Goal: Task Accomplishment & Management: Manage account settings

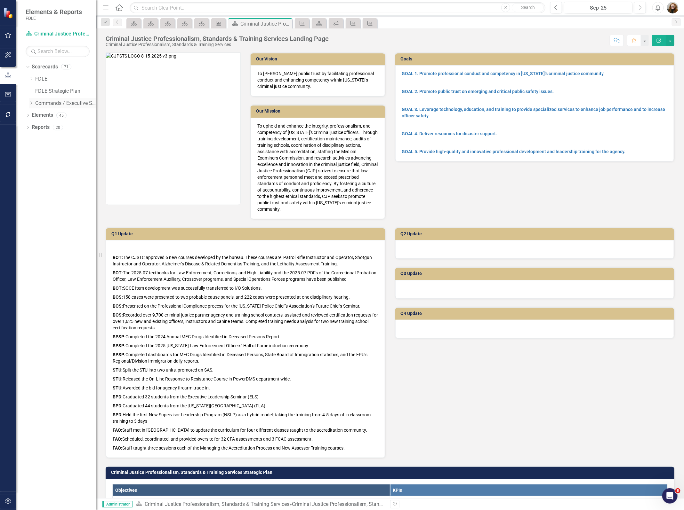
scroll to position [720, 0]
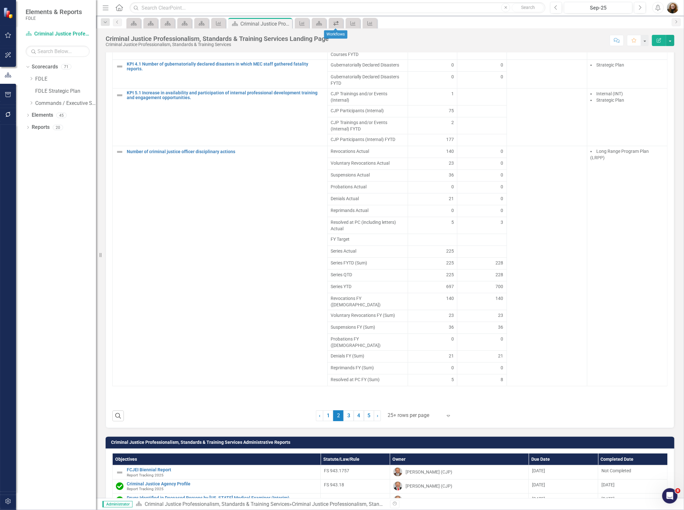
click at [338, 21] on icon "Workflows" at bounding box center [336, 23] width 6 height 5
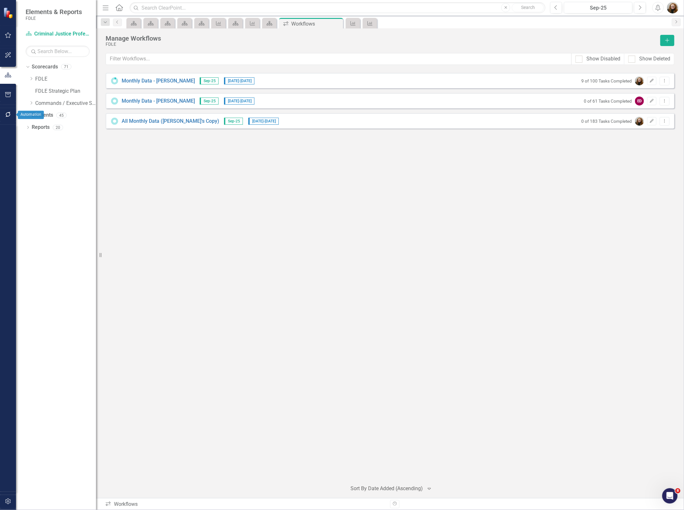
click at [6, 116] on icon "button" at bounding box center [7, 114] width 5 height 5
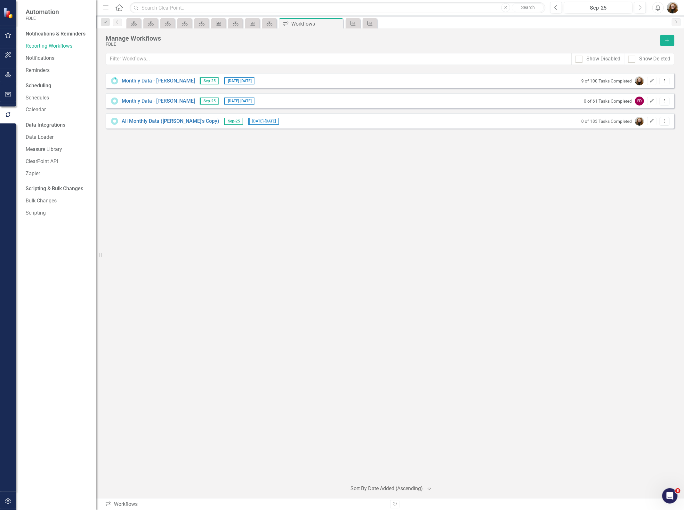
drag, startPoint x: 469, startPoint y: 206, endPoint x: 450, endPoint y: 198, distance: 20.6
click at [470, 206] on div "Monthly Data - [PERSON_NAME] Sep-25 [DATE] - [DATE] 9 of 100 Tasks Completed Ed…" at bounding box center [390, 274] width 569 height 403
click at [48, 294] on div "Notifications & Reminders Reporting Workflows Notifications Reminders Schedulin…" at bounding box center [56, 270] width 80 height 482
click at [9, 72] on icon "button" at bounding box center [8, 74] width 7 height 5
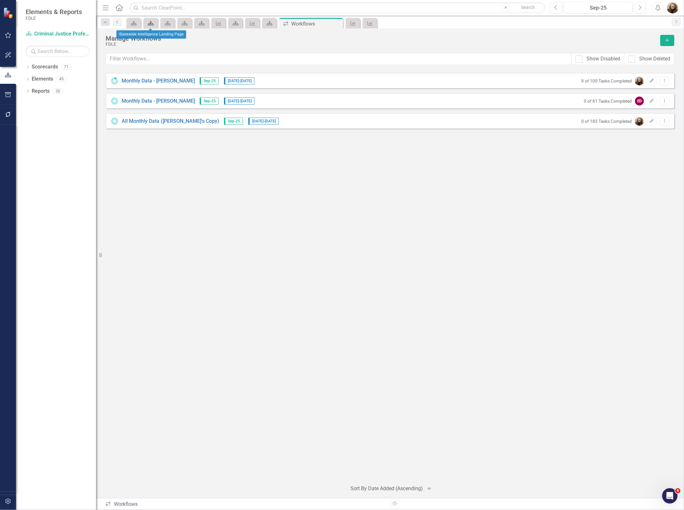
click at [154, 23] on link "Scorecard" at bounding box center [150, 23] width 11 height 8
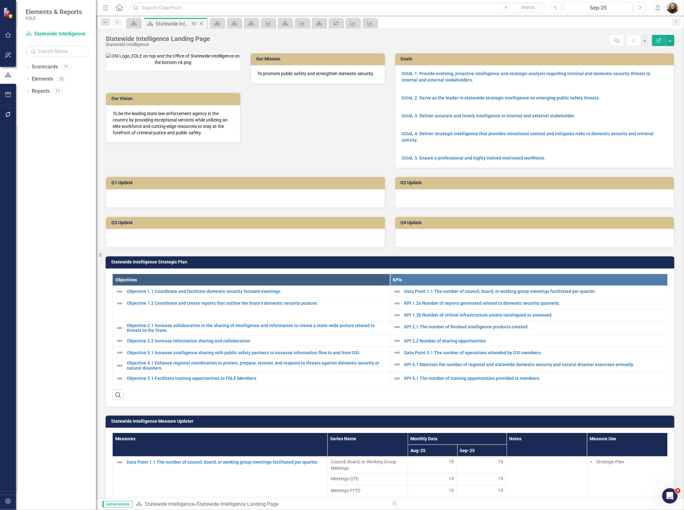
click at [199, 21] on icon "Close" at bounding box center [201, 23] width 6 height 5
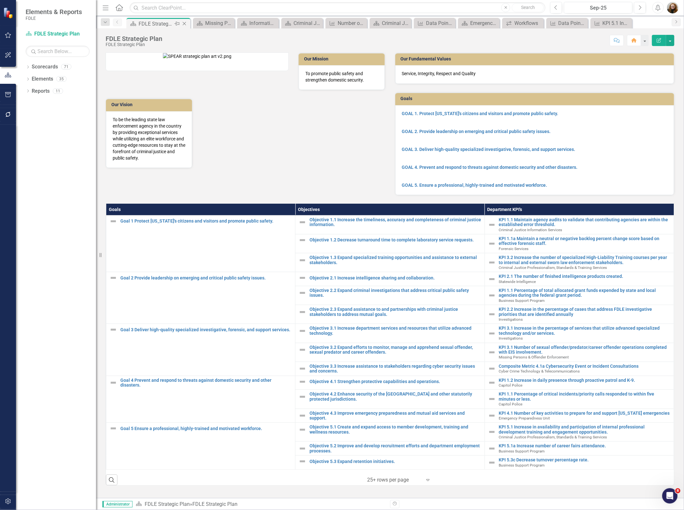
click at [185, 25] on icon "Close" at bounding box center [184, 23] width 6 height 5
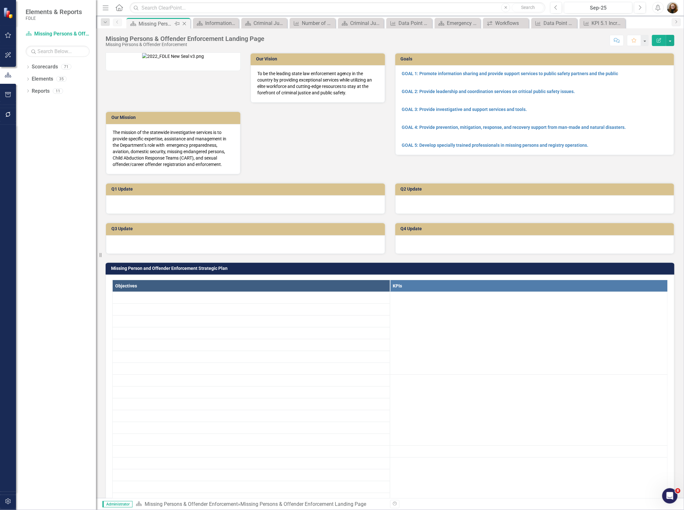
click at [186, 24] on icon "Close" at bounding box center [184, 23] width 6 height 5
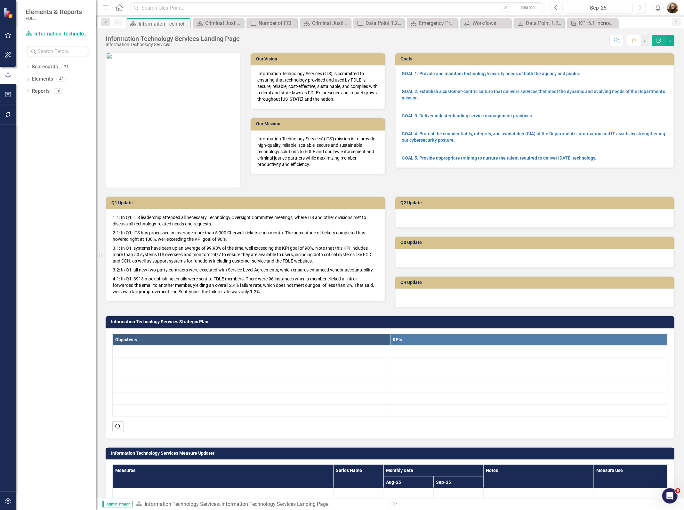
click at [0, 0] on icon "Close" at bounding box center [0, 0] width 0 height 0
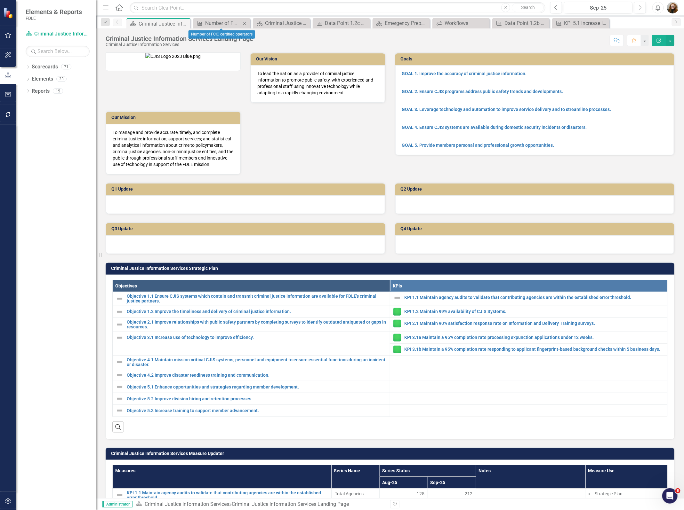
click at [246, 21] on icon "Close" at bounding box center [244, 23] width 6 height 5
click at [246, 21] on div "Criminal Justice Professionalism, Standards & Training Services Landing Page" at bounding box center [230, 23] width 50 height 8
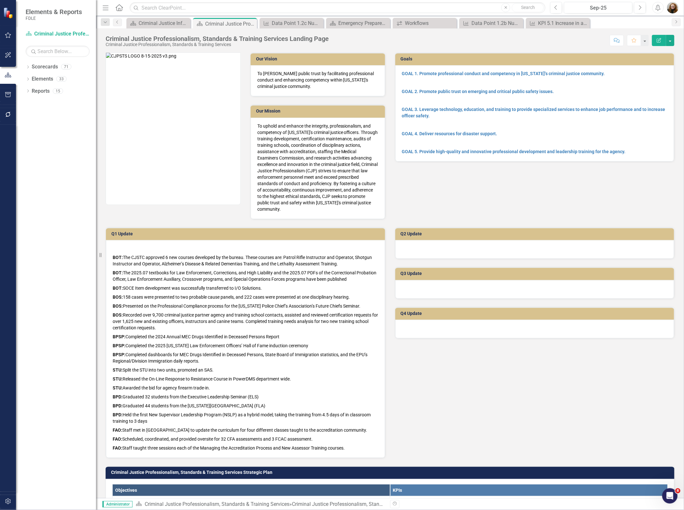
click at [0, 0] on div "Pin" at bounding box center [0, 0] width 0 height 0
click at [246, 21] on div "Criminal Justice Information Services Landing Page" at bounding box center [230, 23] width 50 height 8
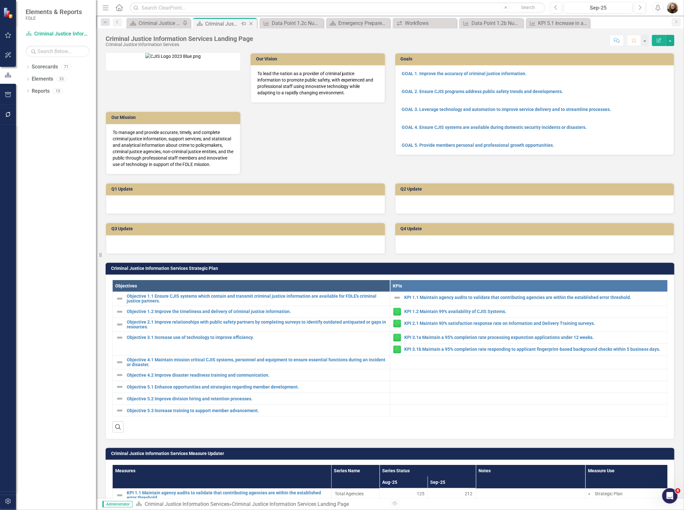
click at [251, 23] on icon at bounding box center [251, 24] width 4 height 4
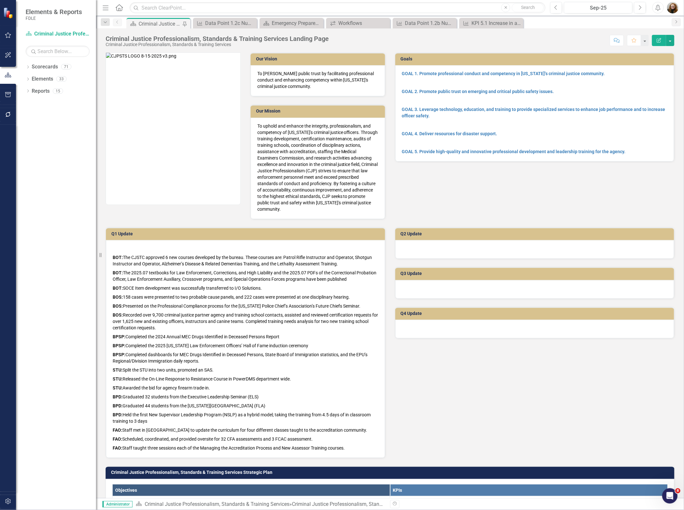
click at [0, 0] on icon at bounding box center [0, 0] width 0 height 0
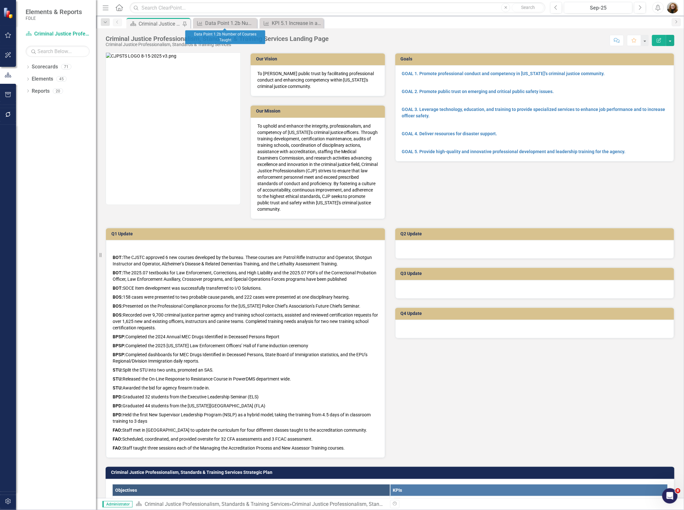
click at [0, 0] on icon at bounding box center [0, 0] width 0 height 0
click at [24, 79] on div "Dropdown Scorecards 71 Dropdown FDLE Commissioner's Initiative Team Project Das…" at bounding box center [56, 286] width 80 height 449
click at [26, 69] on icon "Dropdown" at bounding box center [28, 68] width 4 height 4
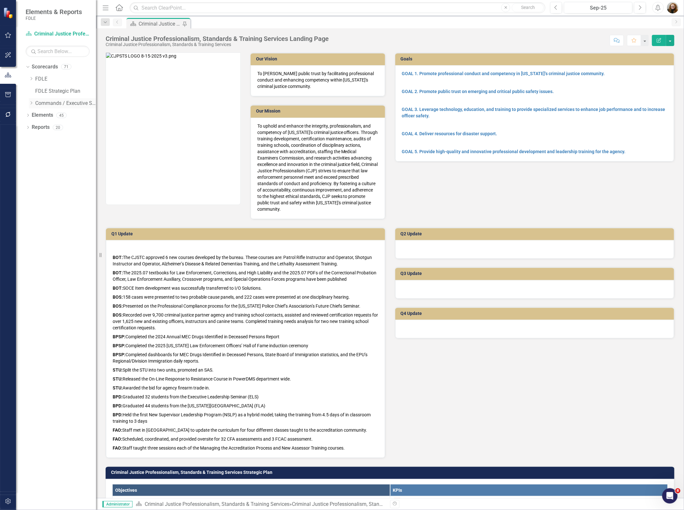
click at [29, 102] on icon "Dropdown" at bounding box center [31, 103] width 5 height 4
click at [38, 141] on div "Dropdown" at bounding box center [37, 139] width 5 height 5
click at [58, 162] on link "Criminal Justice Information Services" at bounding box center [72, 163] width 48 height 7
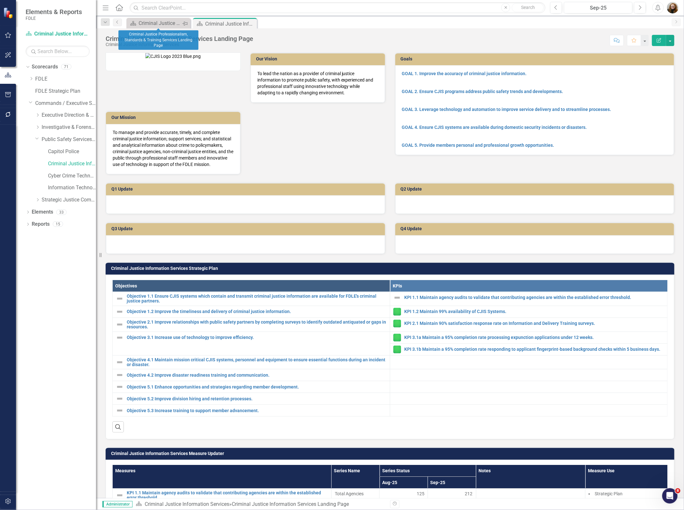
click at [184, 23] on icon at bounding box center [184, 24] width 5 height 4
click at [184, 23] on icon "Close" at bounding box center [184, 23] width 6 height 5
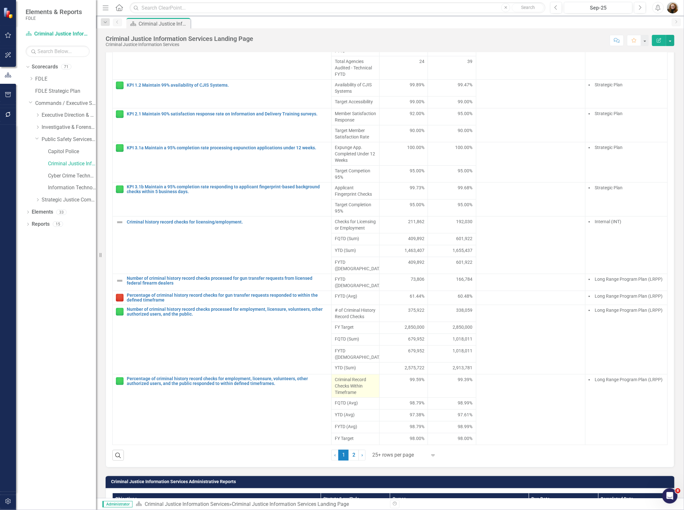
scroll to position [480, 0]
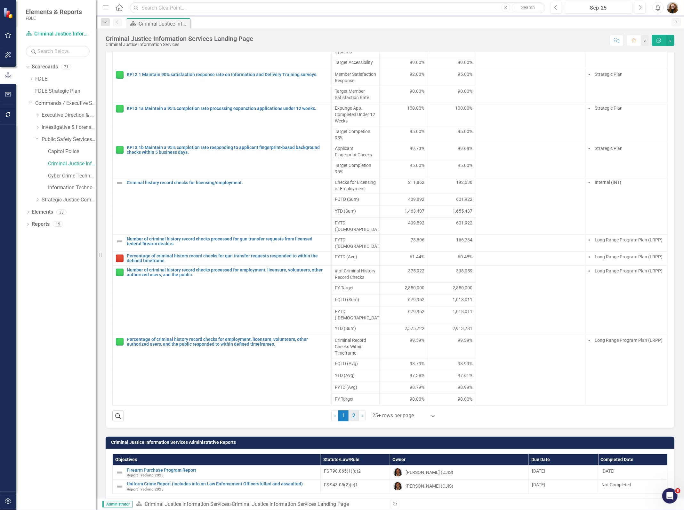
click at [351, 422] on link "2" at bounding box center [353, 416] width 10 height 11
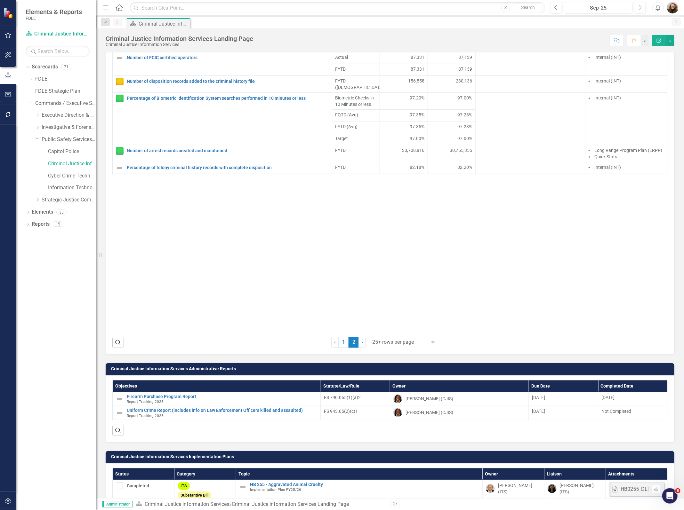
scroll to position [560, 0]
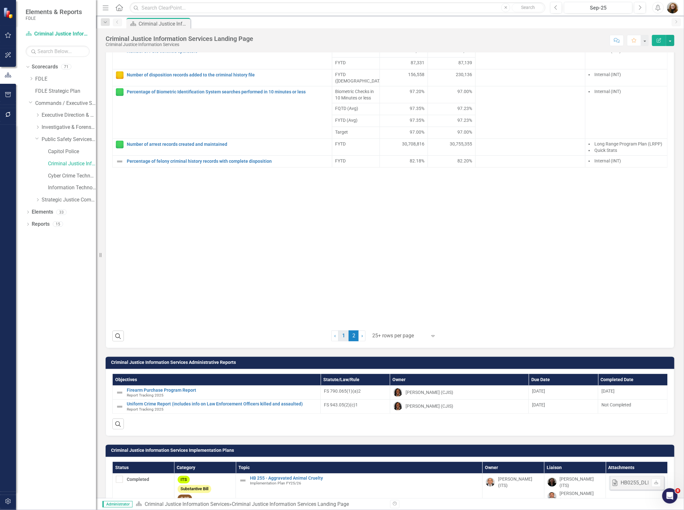
click at [345, 342] on link "1" at bounding box center [343, 336] width 10 height 11
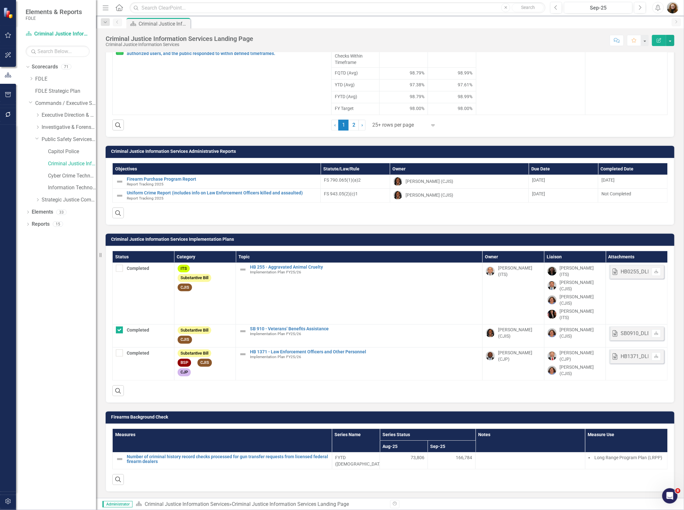
scroll to position [776, 0]
click at [453, 462] on div "166,784" at bounding box center [451, 459] width 41 height 8
click at [437, 477] on div "Search" at bounding box center [389, 478] width 555 height 16
click at [255, 460] on link "Number of criminal history record checks processed for gun transfer requests fr…" at bounding box center [228, 460] width 202 height 10
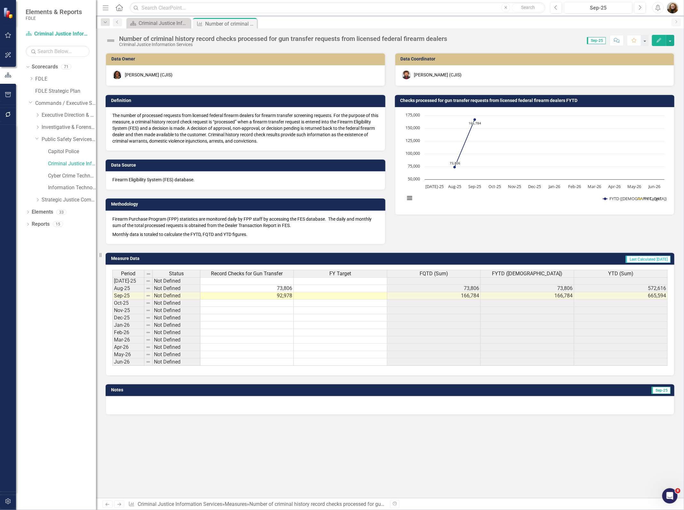
click at [425, 453] on div "Data Owner [PERSON_NAME] (CJIS) Definition The number of processed requests fro…" at bounding box center [390, 275] width 588 height 446
click at [542, 461] on div "Data Owner [PERSON_NAME] (CJIS) Definition The number of processed requests fro…" at bounding box center [390, 275] width 588 height 446
click at [285, 435] on div "Data Owner [PERSON_NAME] (CJIS) Definition The number of processed requests fro…" at bounding box center [390, 275] width 588 height 446
click at [578, 468] on div "Data Owner [PERSON_NAME] (CJIS) Definition The number of processed requests fro…" at bounding box center [390, 275] width 588 height 446
click at [670, 42] on button "button" at bounding box center [670, 40] width 8 height 11
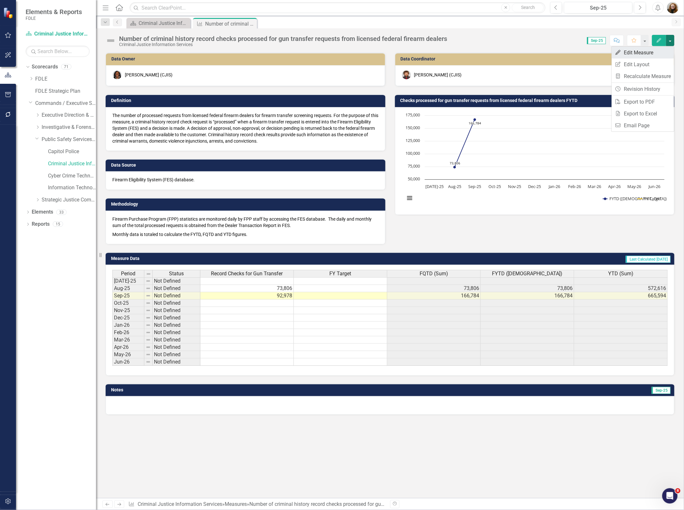
click at [650, 55] on link "Edit Edit Measure" at bounding box center [642, 53] width 62 height 12
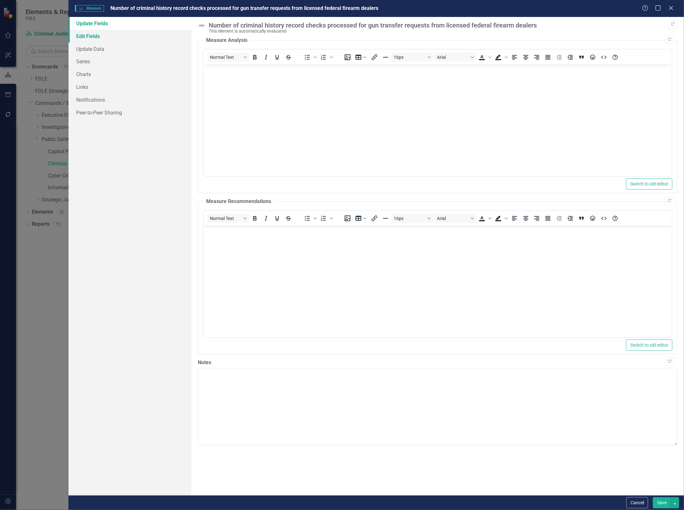
drag, startPoint x: 97, startPoint y: 37, endPoint x: 113, endPoint y: 41, distance: 16.4
click at [96, 37] on link "Edit Fields" at bounding box center [129, 36] width 123 height 13
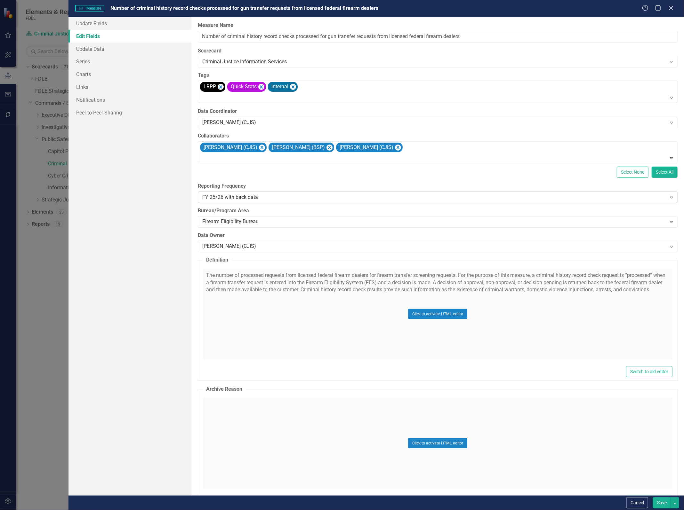
click at [268, 201] on div "FY 25/26 with back data" at bounding box center [434, 197] width 464 height 7
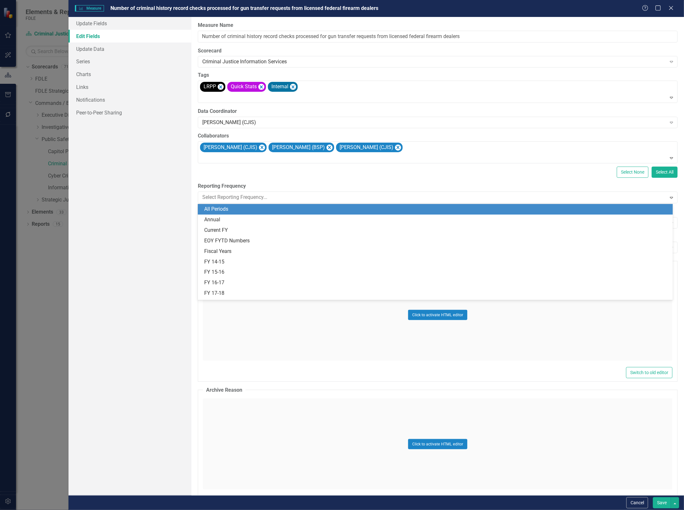
click at [230, 210] on div "All Periods" at bounding box center [436, 209] width 465 height 7
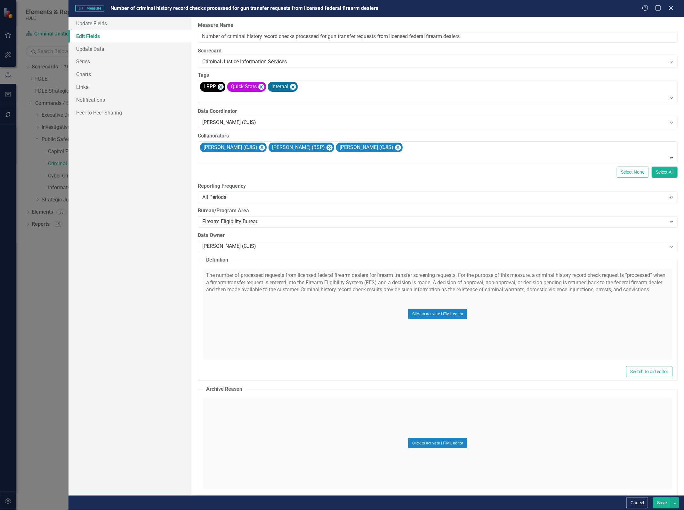
click at [655, 503] on button "Save" at bounding box center [662, 503] width 18 height 11
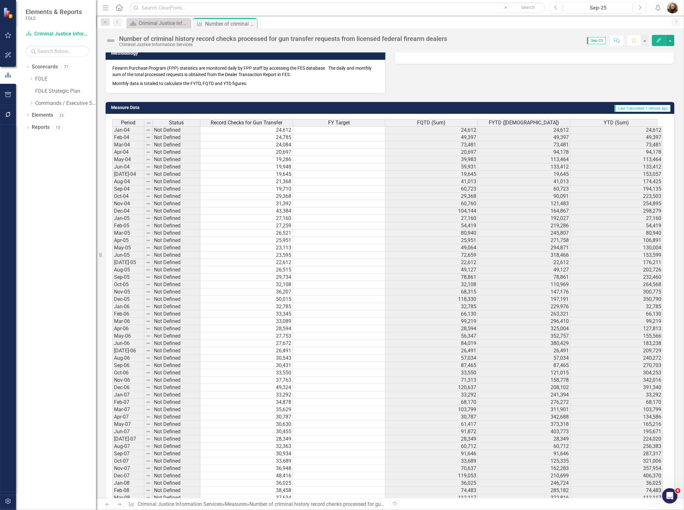
click at [565, 108] on td "Last Calculated 1 minute ago" at bounding box center [485, 109] width 372 height 10
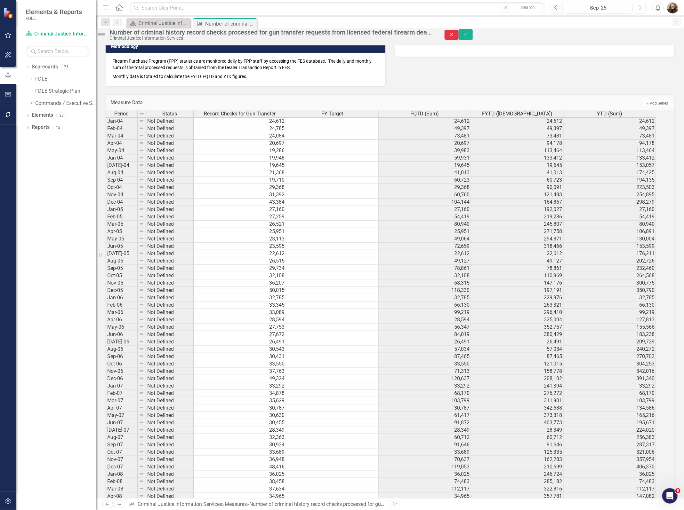
drag, startPoint x: 649, startPoint y: 35, endPoint x: 674, endPoint y: 66, distance: 40.9
click at [458, 35] on button "Close" at bounding box center [451, 35] width 14 height 10
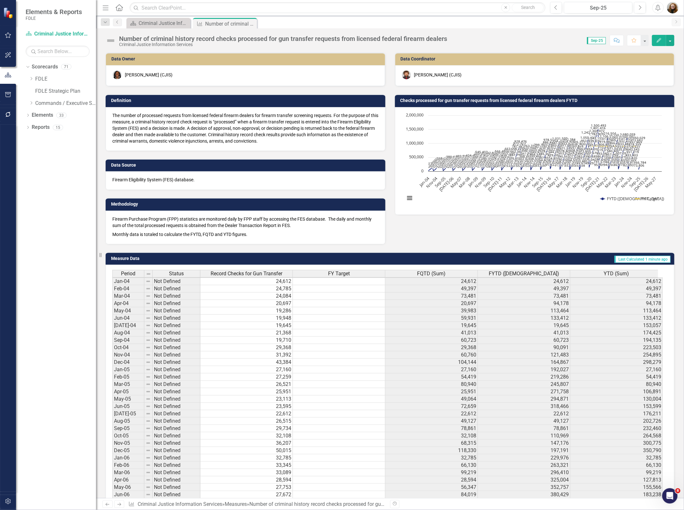
click at [658, 43] on button "Edit" at bounding box center [659, 40] width 14 height 11
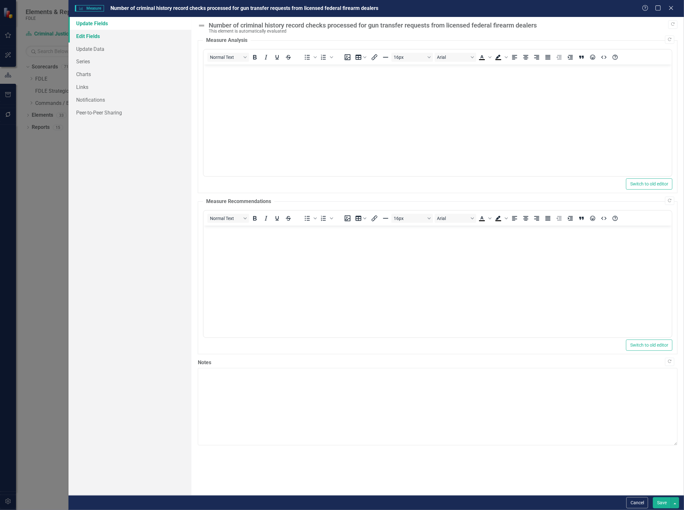
click at [92, 37] on link "Edit Fields" at bounding box center [129, 36] width 123 height 13
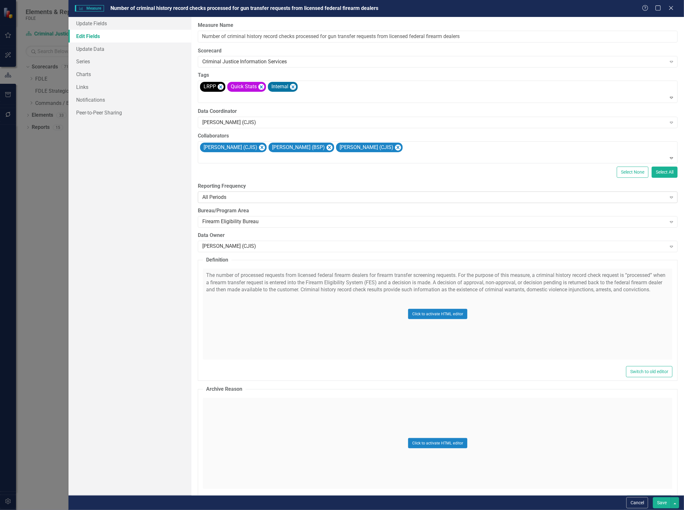
click at [226, 199] on div "All Periods" at bounding box center [434, 197] width 464 height 7
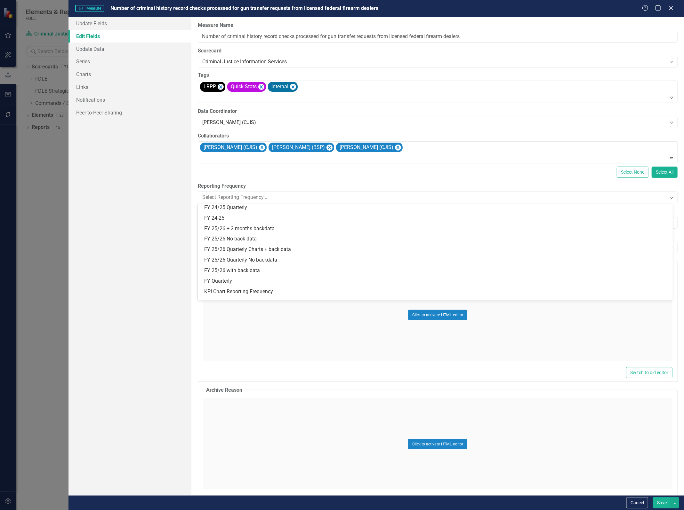
scroll to position [160, 0]
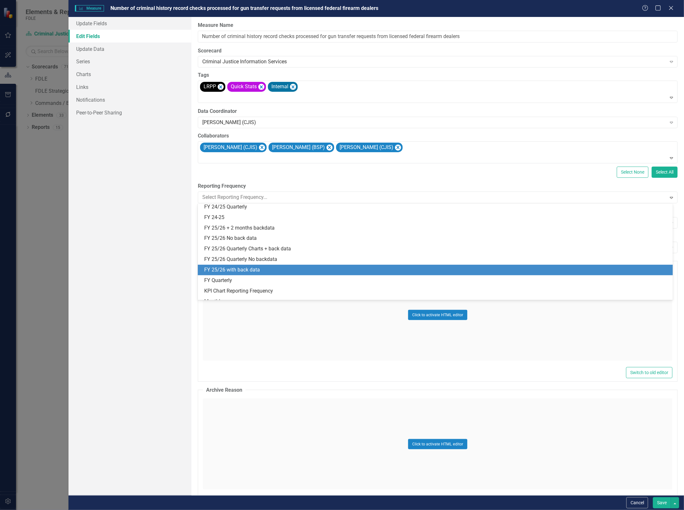
click at [218, 267] on div "FY 25/26 with back data" at bounding box center [436, 270] width 465 height 7
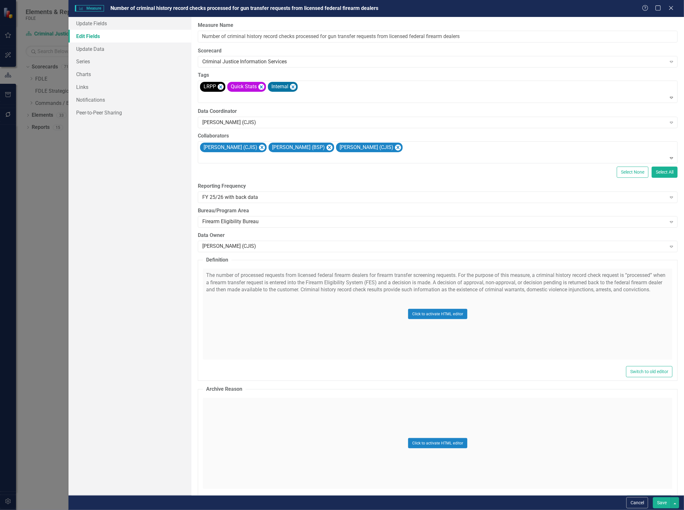
click at [657, 505] on button "Save" at bounding box center [662, 503] width 18 height 11
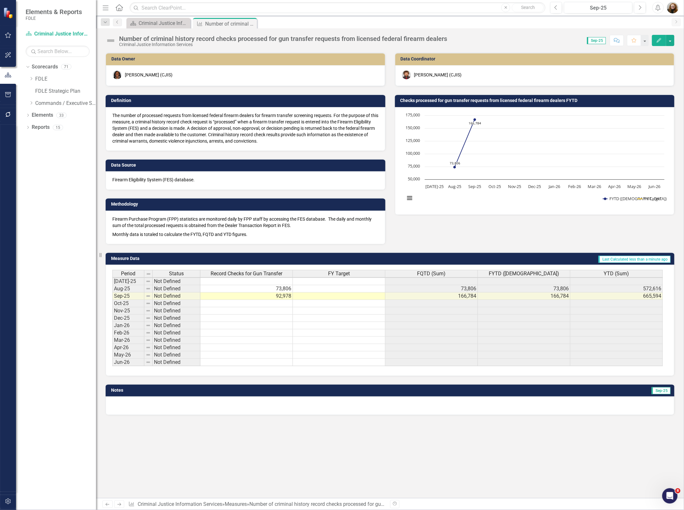
scroll to position [0, 0]
click at [359, 273] on div "FY Target" at bounding box center [340, 273] width 93 height 7
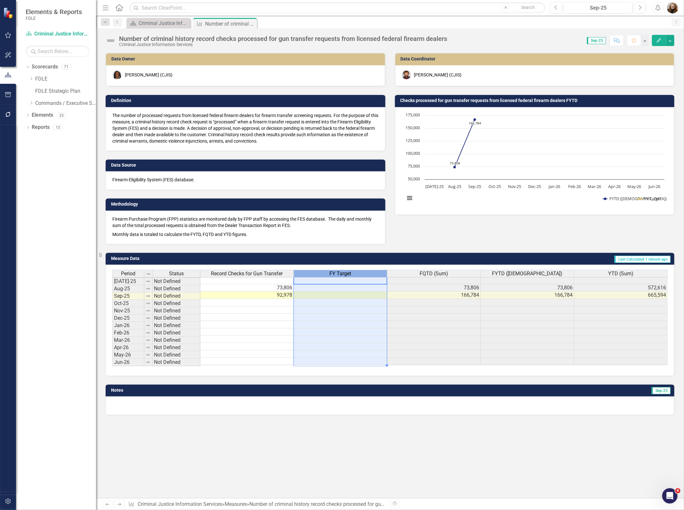
click at [359, 273] on div "FY Target" at bounding box center [340, 273] width 93 height 7
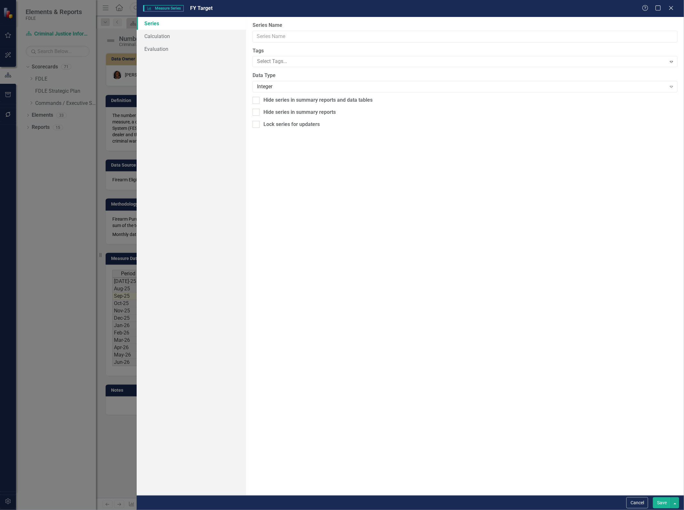
type input "FY Target"
checkbox input "true"
click at [258, 112] on div at bounding box center [255, 111] width 7 height 7
click at [257, 112] on input "Hide series in summary reports and data tables" at bounding box center [254, 110] width 4 height 4
checkbox input "true"
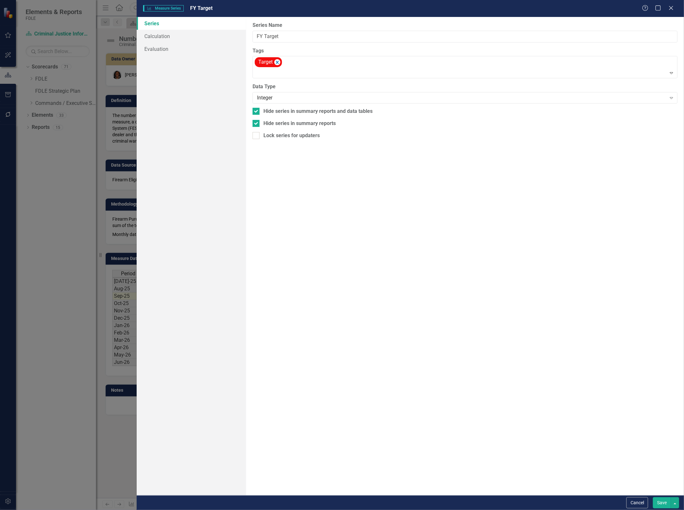
click at [665, 505] on button "Save" at bounding box center [662, 503] width 18 height 11
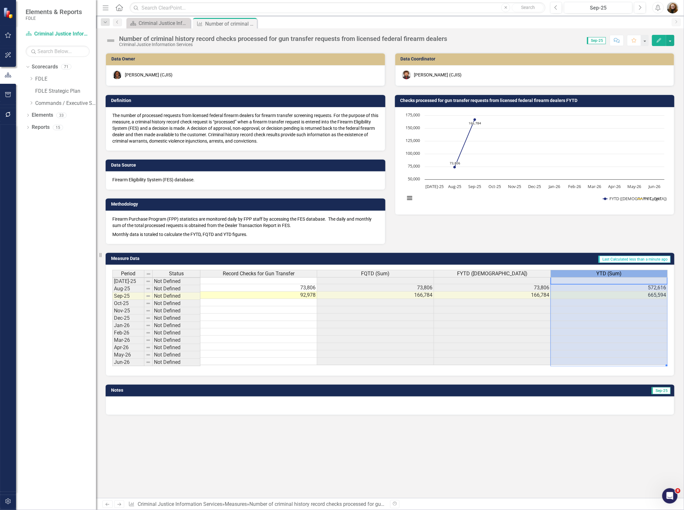
scroll to position [1, 5]
click at [609, 273] on span "YTD (Sum)" at bounding box center [608, 274] width 25 height 6
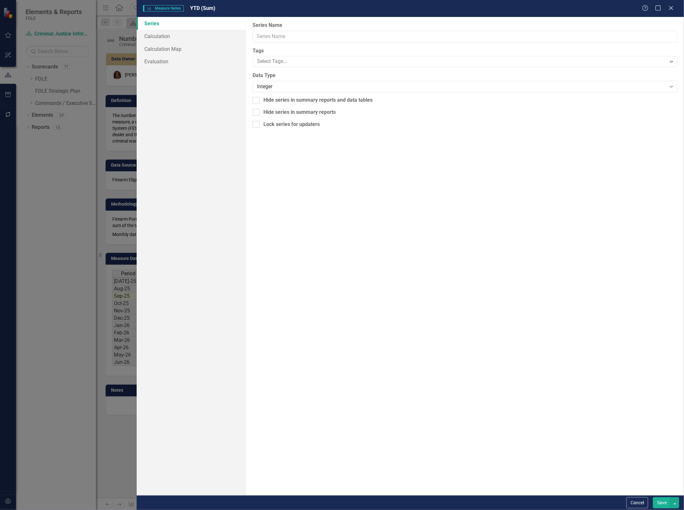
type input "YTD (Sum)"
checkbox input "true"
click at [253, 112] on input "Hide series in summary reports and data tables" at bounding box center [254, 110] width 4 height 4
checkbox input "true"
drag, startPoint x: 524, startPoint y: 380, endPoint x: 538, endPoint y: 389, distance: 17.3
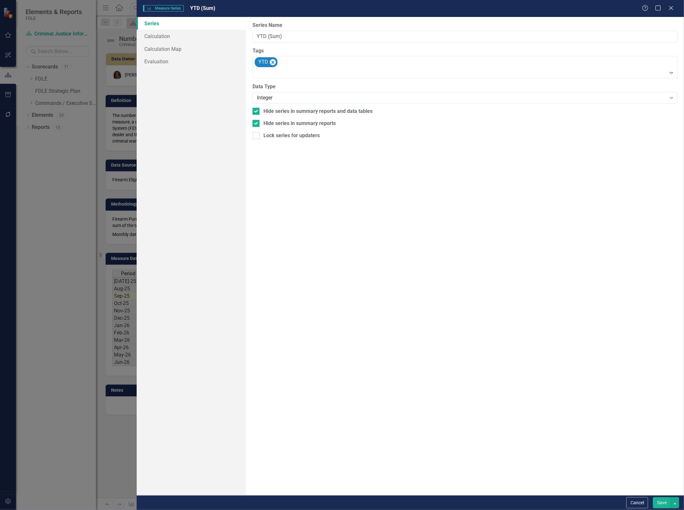
click at [534, 386] on div "From this page, you can edit the name, type, and visibility options of your ser…" at bounding box center [465, 256] width 438 height 479
click at [660, 504] on button "Save" at bounding box center [662, 503] width 18 height 11
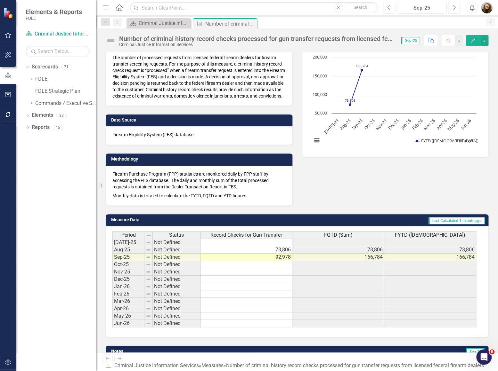
scroll to position [1, 0]
click at [462, 189] on div "Data Owner [PERSON_NAME] (CJIS) Definition The number of processed requests fro…" at bounding box center [297, 96] width 392 height 219
click at [420, 352] on div "Notes Sep-25" at bounding box center [297, 357] width 392 height 39
click at [8, 116] on icon "button" at bounding box center [7, 114] width 5 height 5
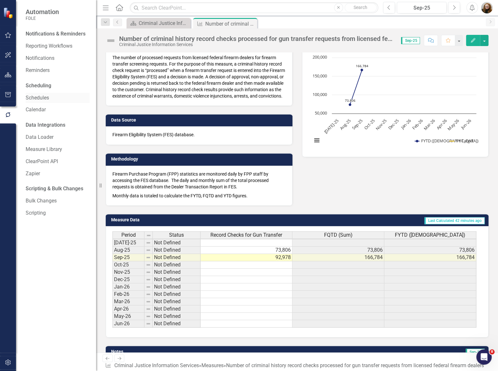
click at [40, 97] on link "Schedules" at bounding box center [58, 97] width 64 height 7
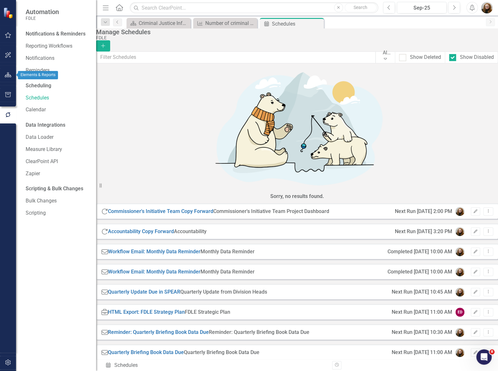
click at [9, 75] on icon "button" at bounding box center [8, 74] width 7 height 5
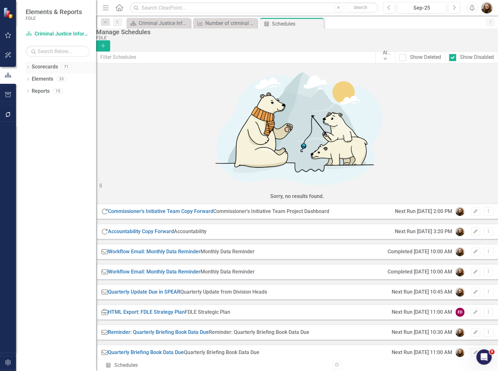
click at [38, 70] on link "Scorecards" at bounding box center [45, 66] width 26 height 7
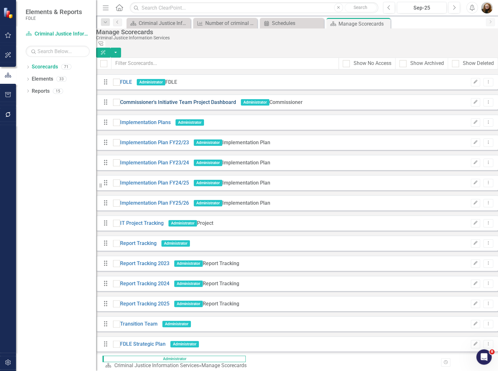
click at [165, 99] on link "Commissioner's Initiative Team Project Dashboard" at bounding box center [178, 102] width 116 height 7
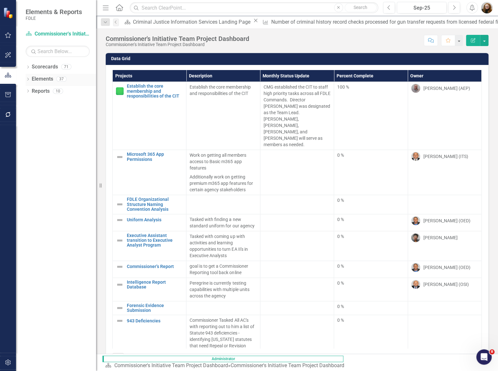
click at [29, 79] on icon "Dropdown" at bounding box center [28, 80] width 4 height 4
click at [30, 93] on icon "Dropdown" at bounding box center [31, 92] width 4 height 4
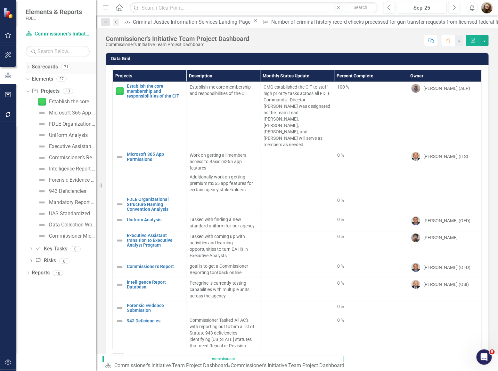
click at [35, 68] on link "Scorecards" at bounding box center [45, 66] width 26 height 7
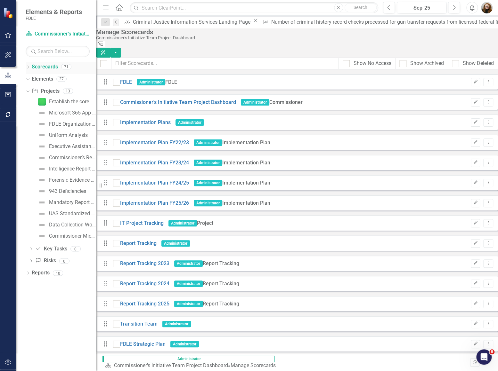
click at [27, 66] on icon "Dropdown" at bounding box center [28, 68] width 4 height 4
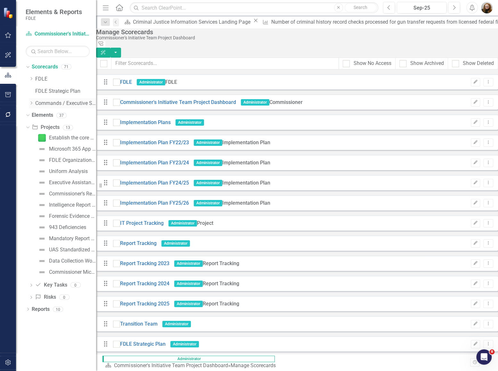
click at [31, 102] on icon "Dropdown" at bounding box center [31, 103] width 5 height 4
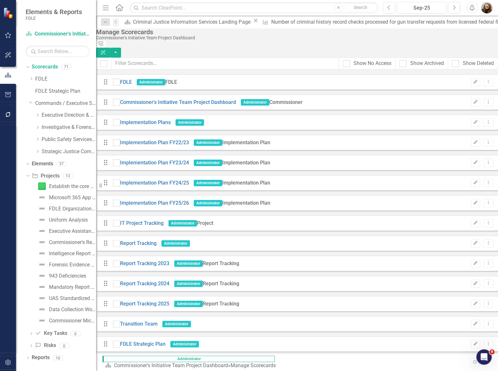
drag, startPoint x: 36, startPoint y: 115, endPoint x: 38, endPoint y: 125, distance: 10.4
click at [36, 115] on icon "Dropdown" at bounding box center [37, 115] width 5 height 4
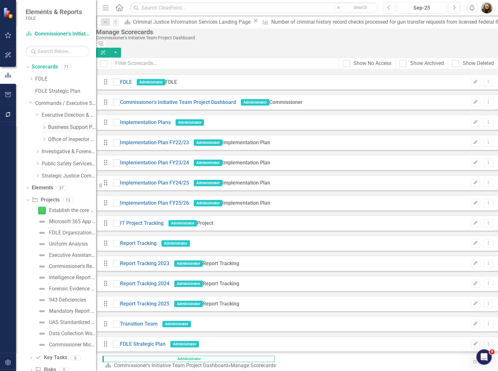
click at [44, 128] on icon at bounding box center [45, 127] width 2 height 3
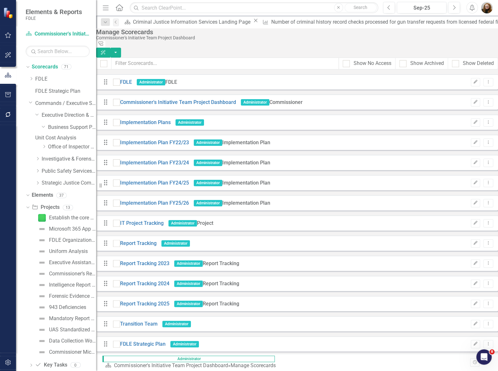
drag, startPoint x: 45, startPoint y: 152, endPoint x: 54, endPoint y: 159, distance: 11.6
click at [44, 148] on icon "Dropdown" at bounding box center [44, 147] width 5 height 4
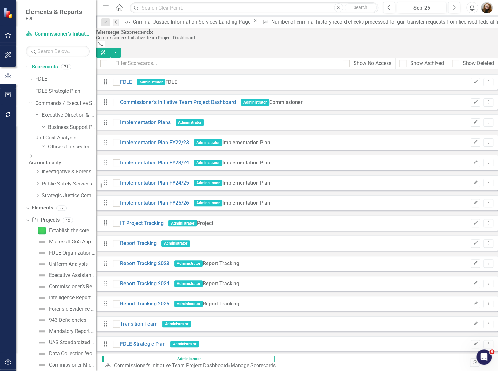
click at [51, 159] on div "Dropdown" at bounding box center [62, 156] width 66 height 5
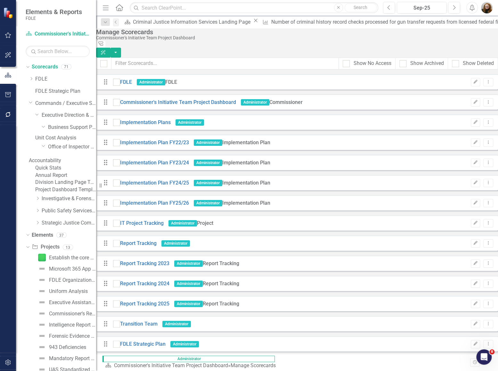
click at [67, 164] on link "Accountability" at bounding box center [62, 160] width 67 height 7
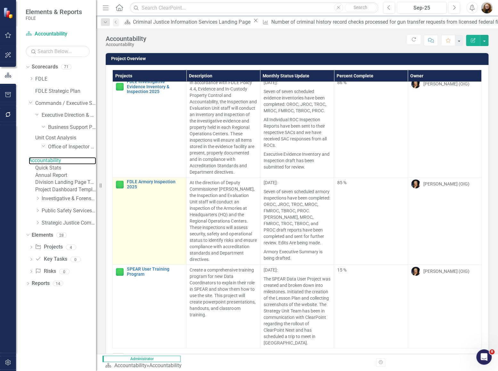
scroll to position [92, 0]
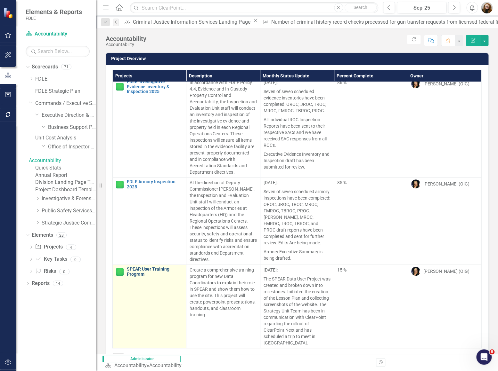
click at [149, 270] on link "SPEAR User Training Program" at bounding box center [155, 272] width 56 height 10
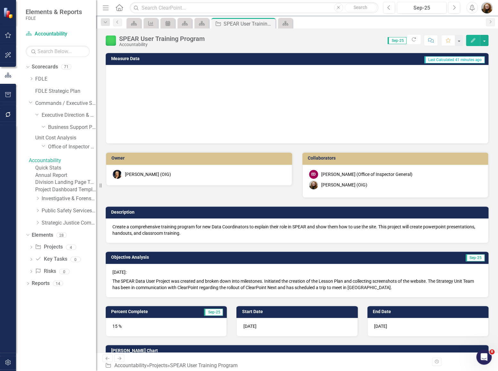
checkbox input "true"
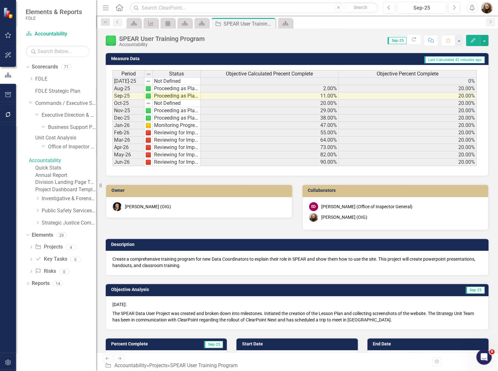
click at [69, 163] on link "Accountability" at bounding box center [62, 160] width 67 height 7
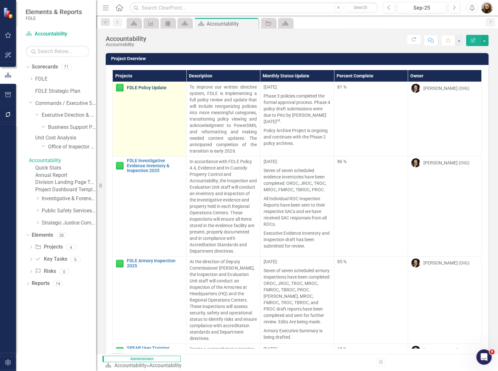
click at [158, 88] on link "FDLE Policy Update" at bounding box center [155, 87] width 56 height 5
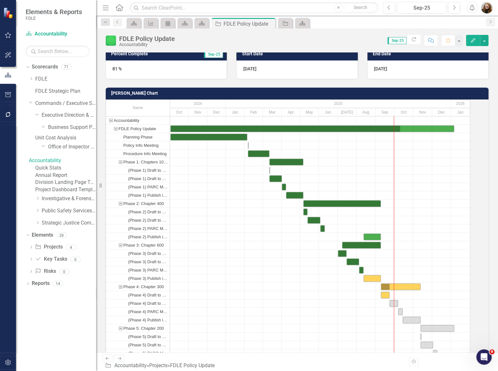
scroll to position [174, 0]
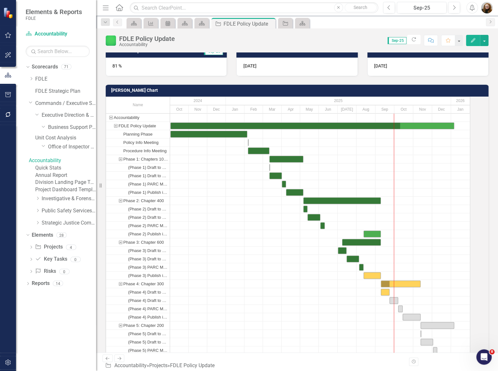
click at [7, 113] on icon "button" at bounding box center [8, 114] width 7 height 5
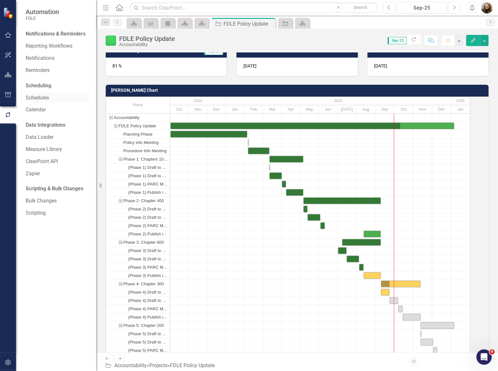
click at [33, 98] on link "Schedules" at bounding box center [58, 97] width 64 height 7
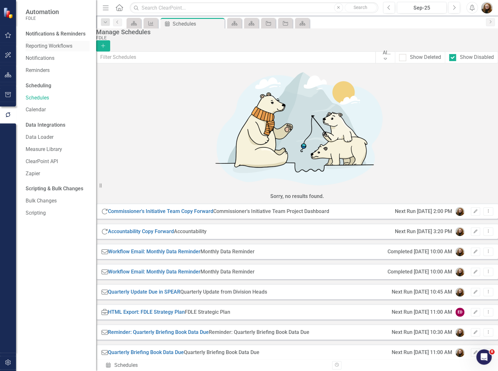
click at [35, 46] on link "Reporting Workflows" at bounding box center [58, 46] width 64 height 7
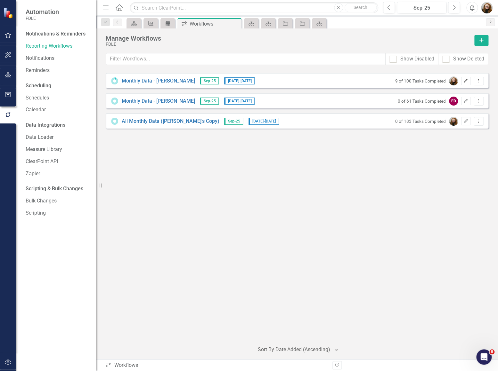
click at [466, 83] on button "Edit" at bounding box center [465, 81] width 9 height 8
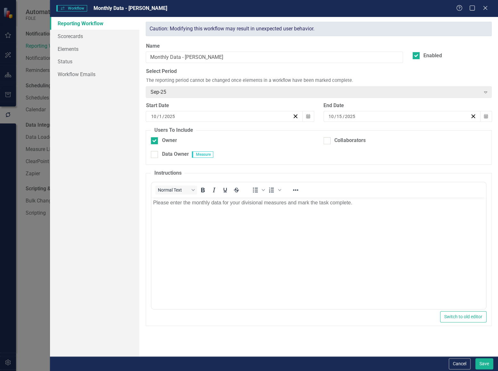
click at [482, 10] on icon "Close" at bounding box center [485, 7] width 6 height 5
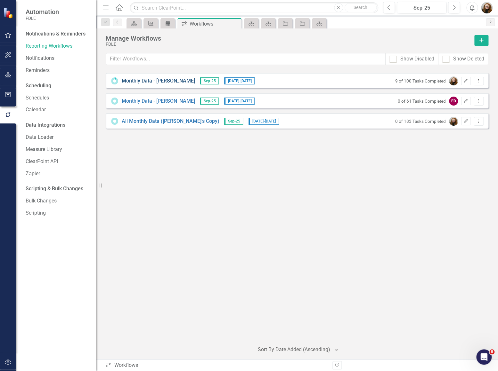
click at [144, 79] on link "Monthly Data - [PERSON_NAME]" at bounding box center [158, 80] width 73 height 7
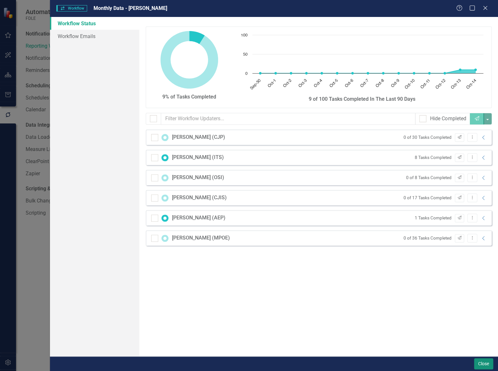
click at [479, 367] on button "Close" at bounding box center [483, 363] width 19 height 11
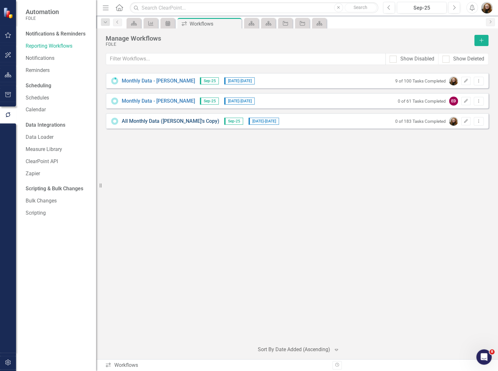
click at [180, 120] on link "All Monthly Data ([PERSON_NAME]'s Copy)" at bounding box center [171, 121] width 98 height 7
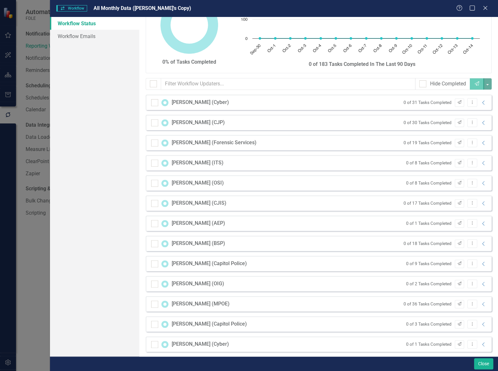
scroll to position [40, 0]
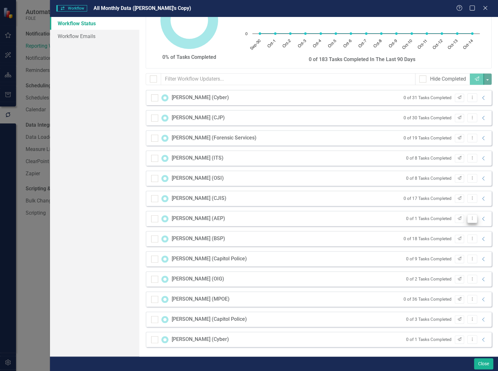
click at [469, 220] on icon "Dropdown Menu" at bounding box center [471, 218] width 5 height 4
click at [443, 253] on link "Mark Complete Mark Complete" at bounding box center [439, 253] width 63 height 12
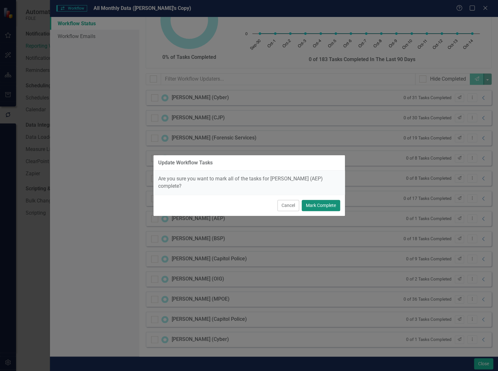
click at [335, 202] on button "Mark Complete" at bounding box center [320, 205] width 38 height 11
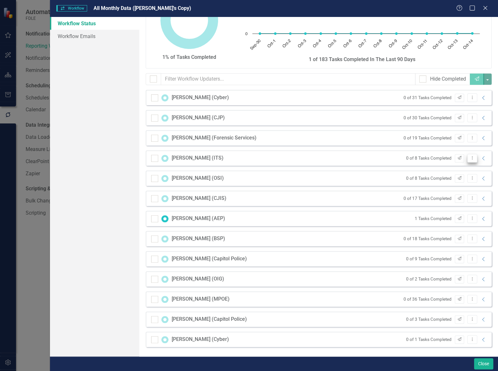
click at [469, 159] on icon "Dropdown Menu" at bounding box center [471, 158] width 5 height 4
click at [448, 190] on link "Mark Complete Mark Complete" at bounding box center [439, 192] width 63 height 12
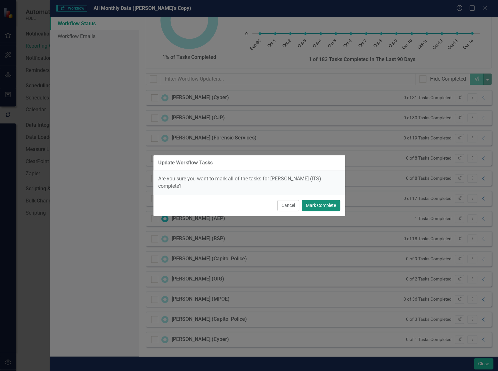
click at [330, 205] on button "Mark Complete" at bounding box center [320, 205] width 38 height 11
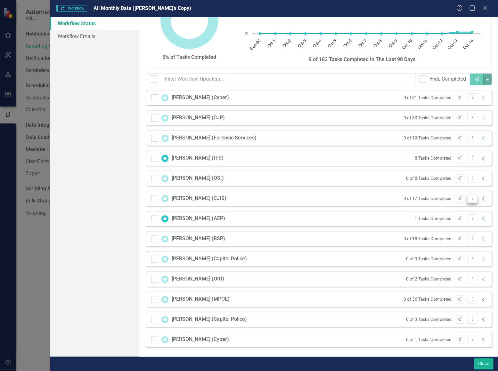
click at [469, 199] on icon "Dropdown Menu" at bounding box center [471, 198] width 5 height 4
click at [443, 228] on link "Mark Complete Mark Complete" at bounding box center [439, 233] width 63 height 12
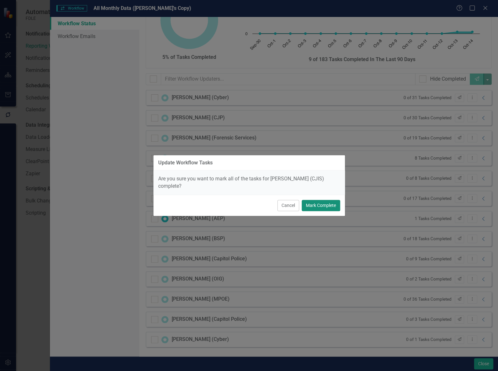
click at [333, 205] on button "Mark Complete" at bounding box center [320, 205] width 38 height 11
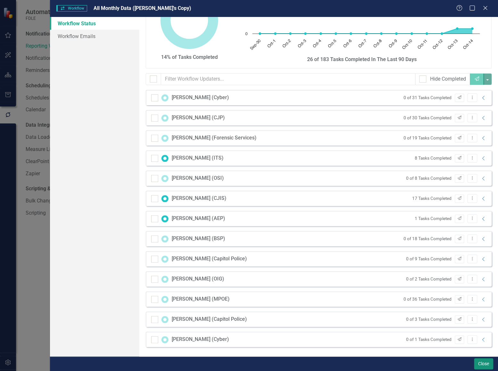
click at [480, 364] on button "Close" at bounding box center [483, 363] width 19 height 11
